Goal: Task Accomplishment & Management: Complete application form

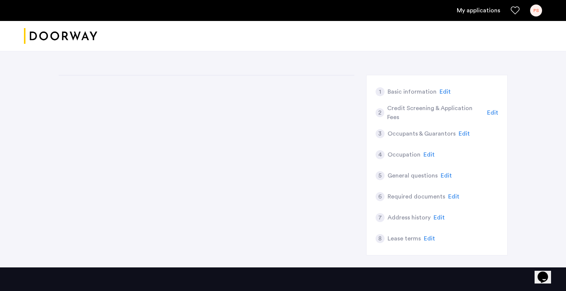
click at [81, 37] on img "Cazamio logo" at bounding box center [60, 36] width 73 height 28
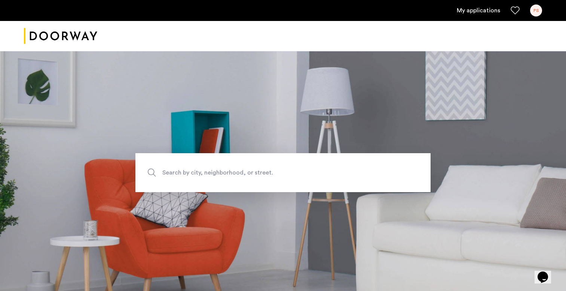
click at [476, 12] on link "My applications" at bounding box center [478, 10] width 43 height 9
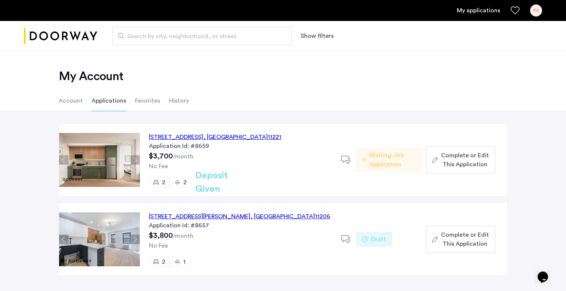
click at [446, 159] on span "Complete or Edit This Application" at bounding box center [465, 160] width 48 height 18
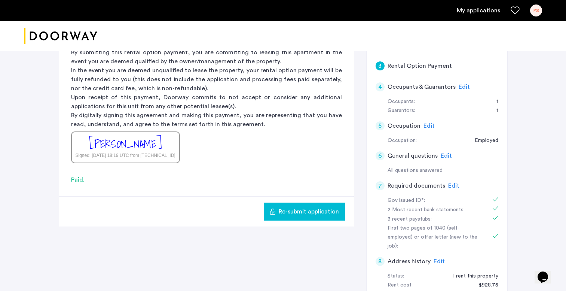
scroll to position [133, 0]
click at [450, 184] on span "Edit" at bounding box center [453, 186] width 11 height 6
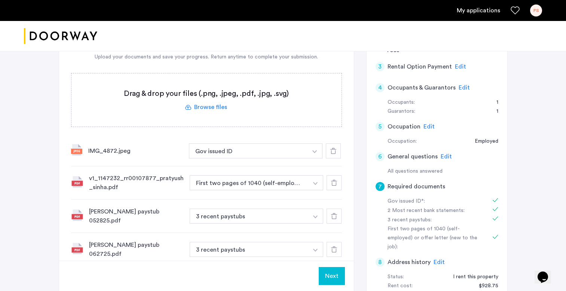
click at [134, 218] on div "[PERSON_NAME] paystub 052825.pdf" at bounding box center [136, 216] width 95 height 18
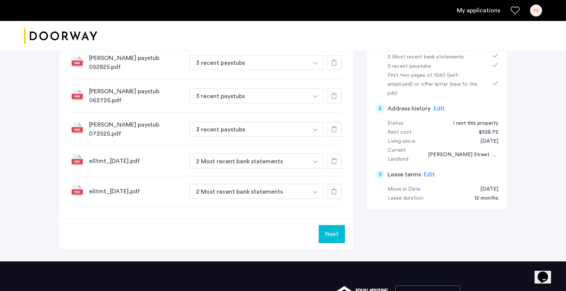
scroll to position [287, 0]
click at [471, 11] on link "My applications" at bounding box center [478, 10] width 43 height 9
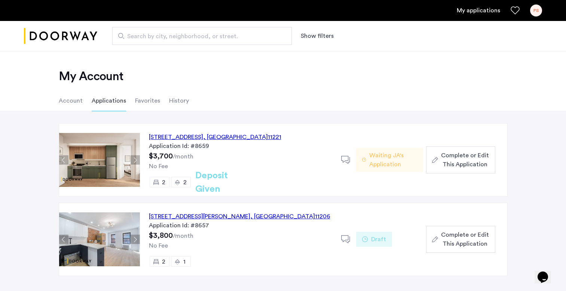
click at [446, 157] on span "Complete or Edit This Application" at bounding box center [465, 160] width 48 height 18
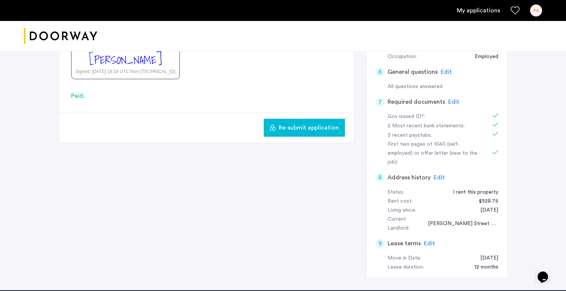
scroll to position [210, 0]
